Goal: Information Seeking & Learning: Learn about a topic

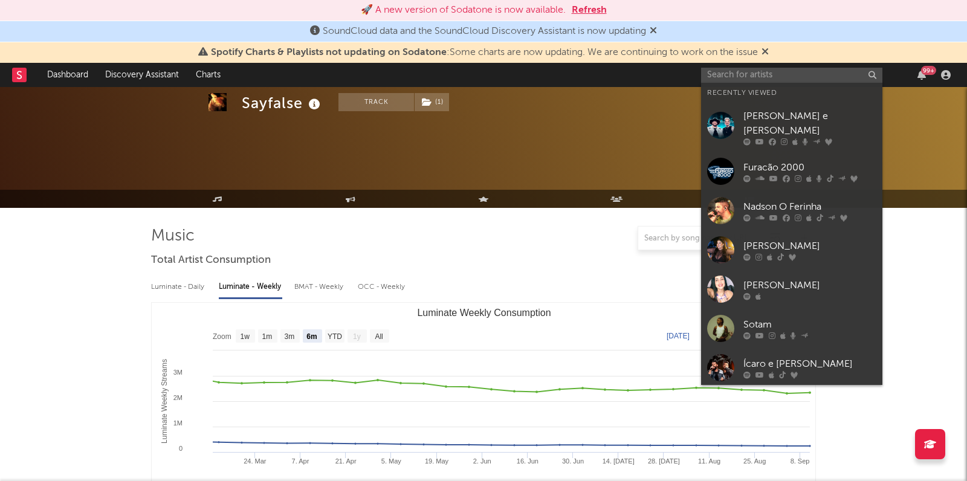
select select "6m"
select select "1w"
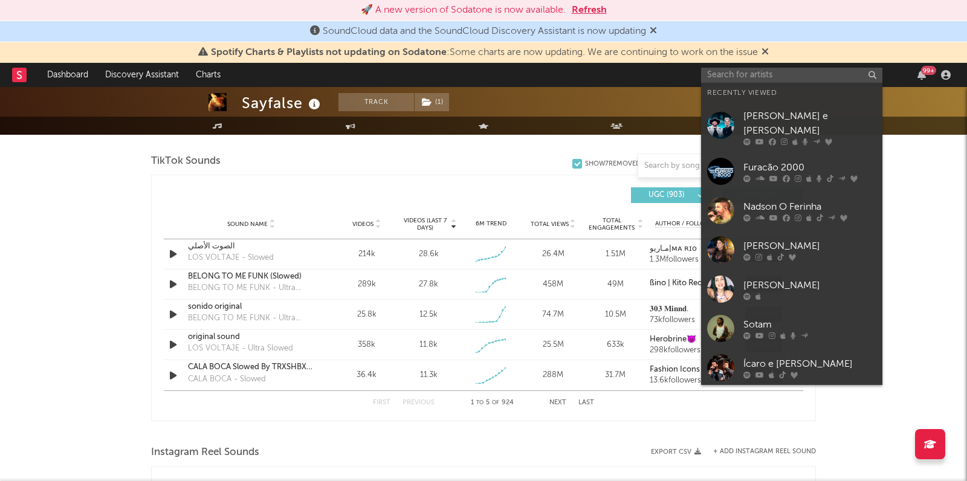
click at [731, 76] on input "text" at bounding box center [791, 75] width 181 height 15
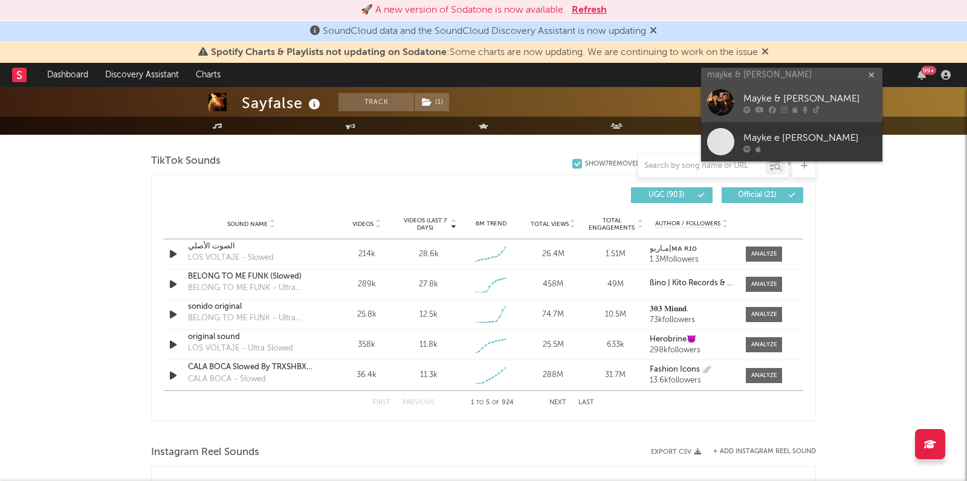
type input "mayke & [PERSON_NAME]"
click at [764, 93] on div "Mayke & [PERSON_NAME]" at bounding box center [809, 99] width 133 height 15
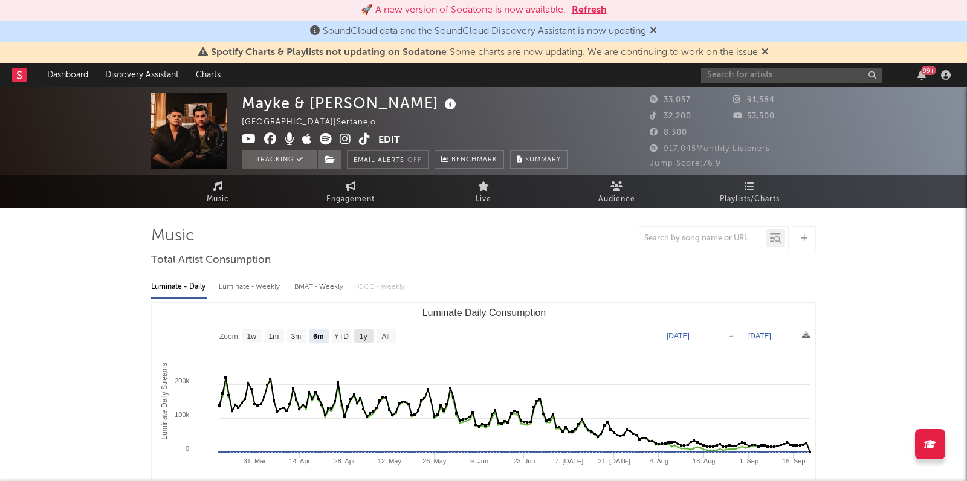
click at [367, 330] on rect "Luminate Daily Consumption" at bounding box center [363, 335] width 19 height 13
select select "1y"
type input "[DATE]"
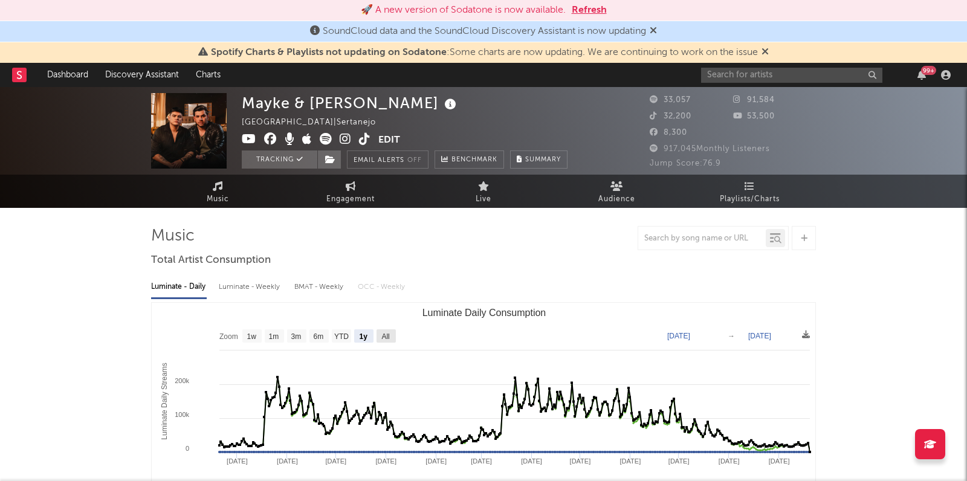
click at [385, 336] on text "All" at bounding box center [385, 336] width 8 height 8
select select "All"
type input "[DATE]"
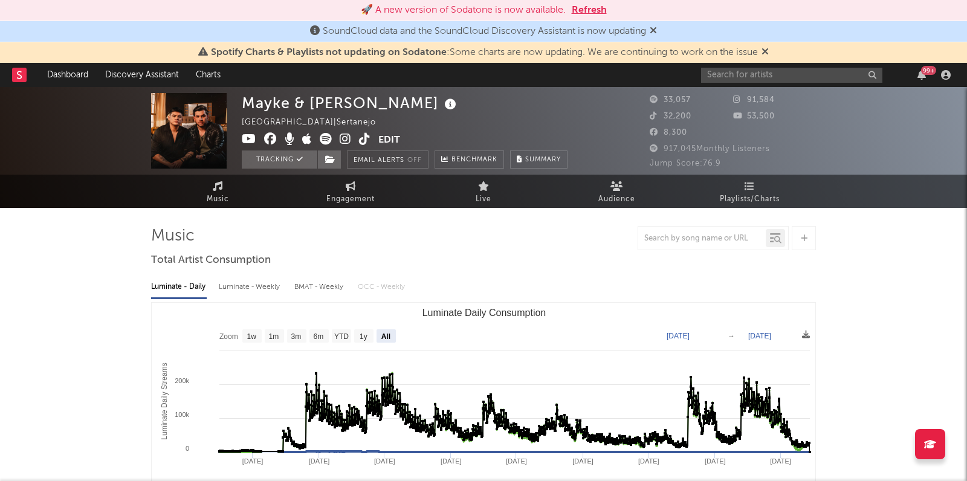
click at [268, 286] on div "Luminate - Weekly" at bounding box center [250, 287] width 63 height 21
select select "6m"
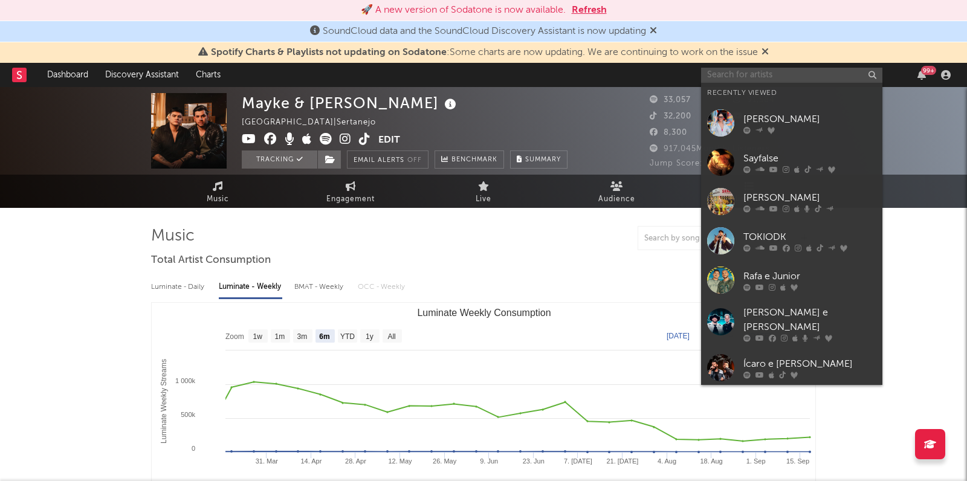
click at [740, 76] on input "text" at bounding box center [791, 75] width 181 height 15
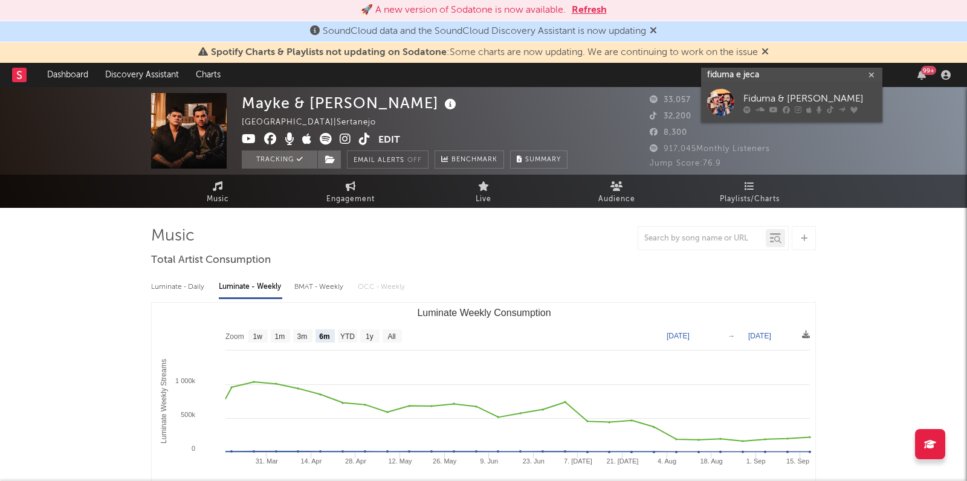
type input "fiduma e jeca"
click at [770, 97] on div "Fiduma & [PERSON_NAME]" at bounding box center [809, 99] width 133 height 15
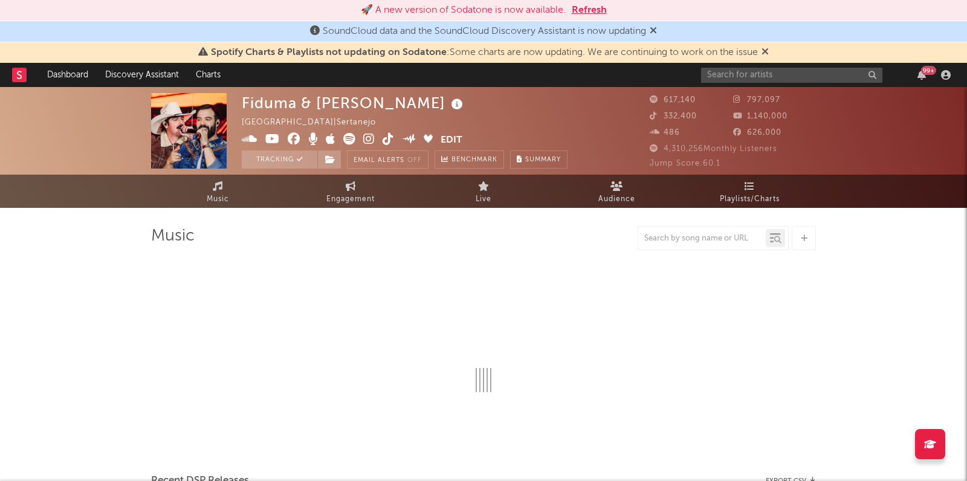
select select "6m"
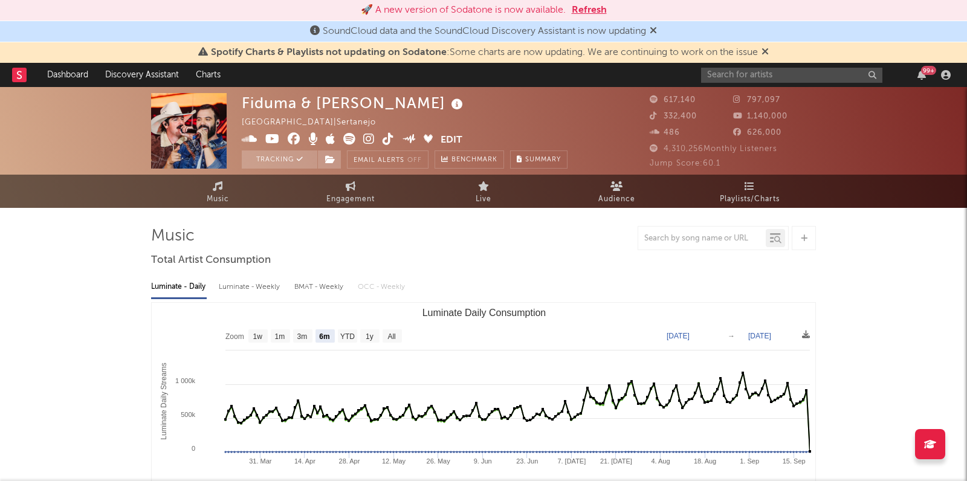
click at [263, 282] on div "Luminate - Weekly" at bounding box center [250, 287] width 63 height 21
select select "6m"
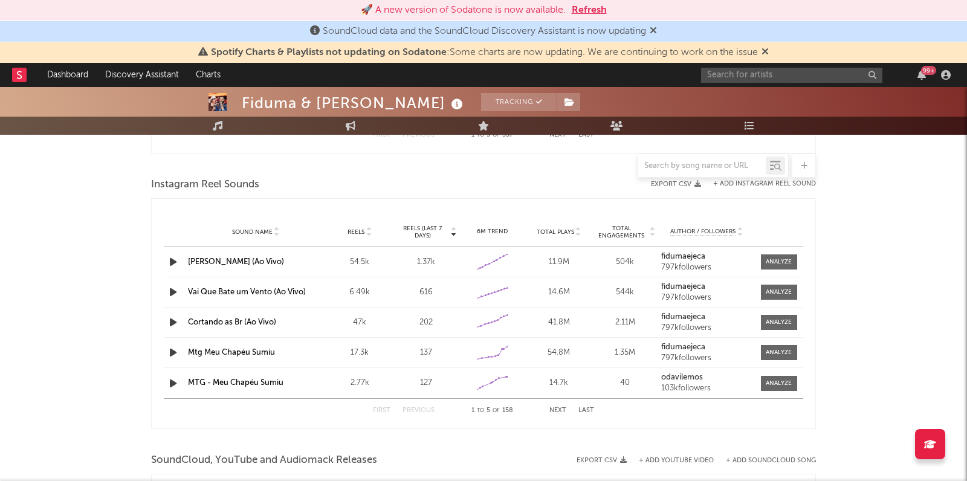
scroll to position [1075, 0]
